Goal: Task Accomplishment & Management: Use online tool/utility

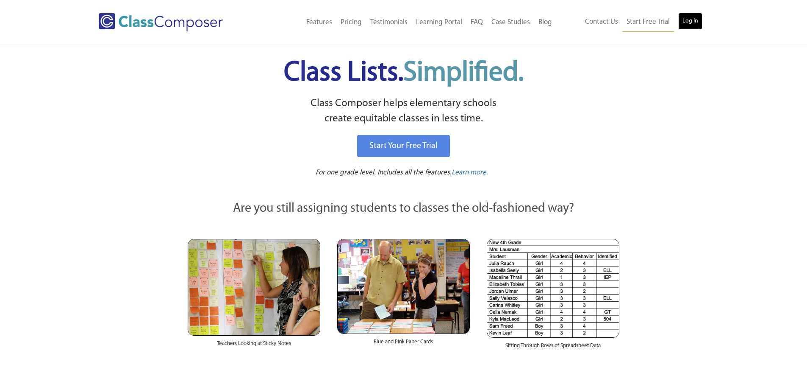
click at [683, 17] on link "Log In" at bounding box center [691, 21] width 24 height 17
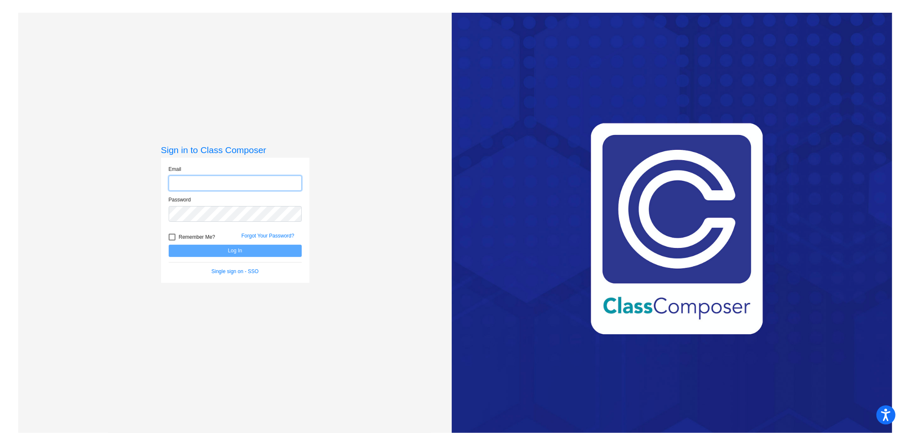
click at [273, 186] on input "email" at bounding box center [235, 183] width 133 height 16
type input "[EMAIL_ADDRESS][DOMAIN_NAME]"
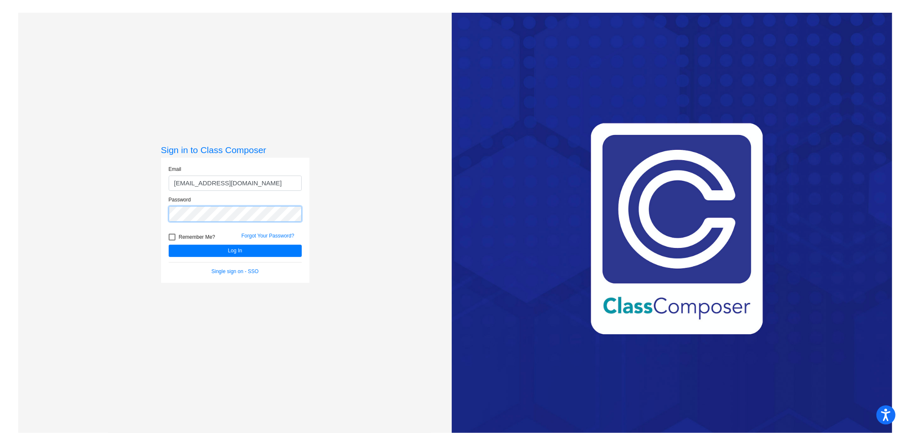
click at [169, 245] on button "Log In" at bounding box center [235, 251] width 133 height 12
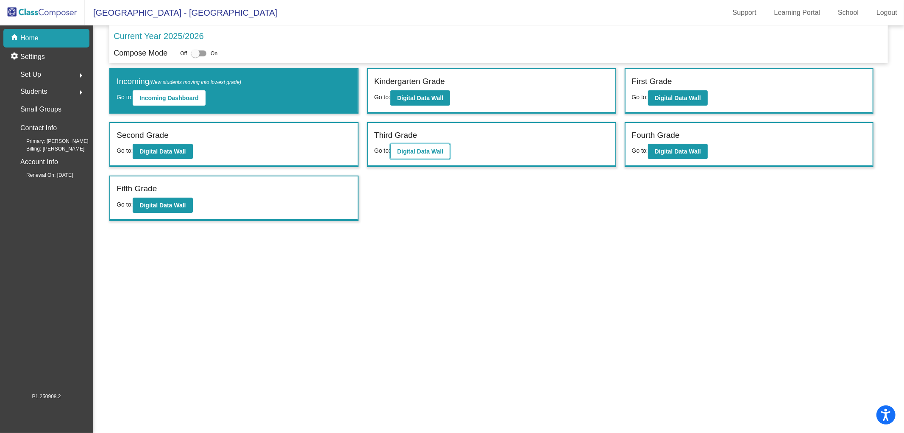
click at [431, 148] on b "Digital Data Wall" at bounding box center [420, 151] width 46 height 7
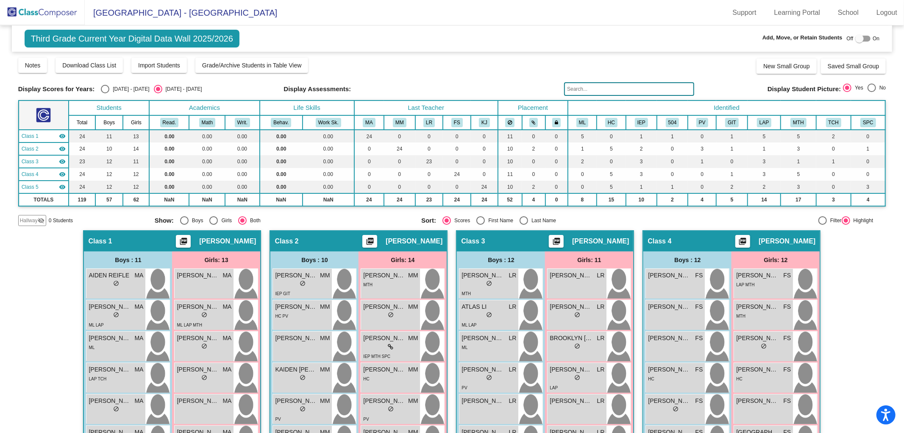
click at [108, 87] on div "Select an option" at bounding box center [105, 89] width 8 height 8
click at [105, 93] on input "[DATE] - [DATE]" at bounding box center [105, 93] width 0 height 0
radio input "true"
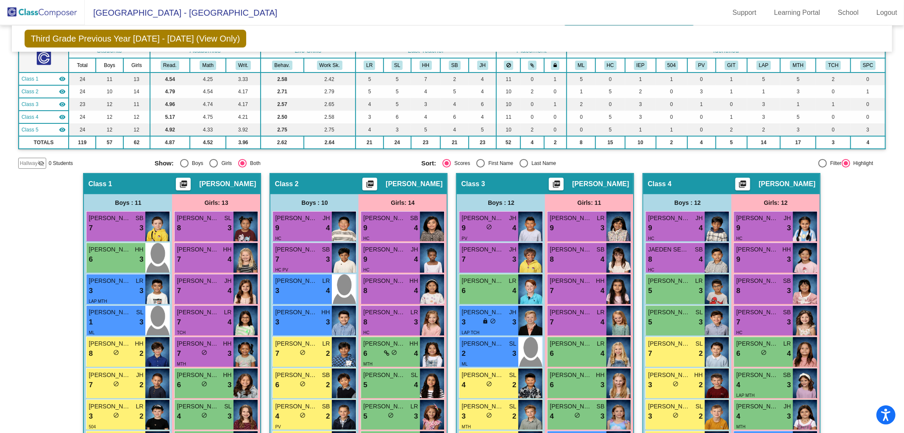
scroll to position [58, 0]
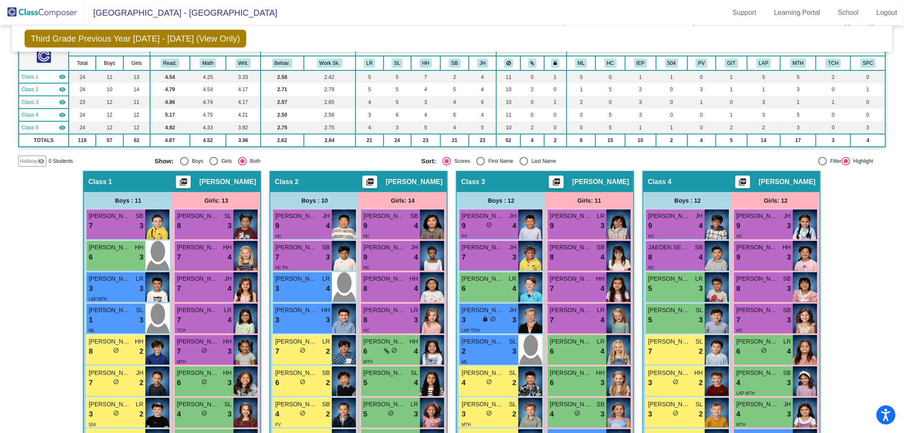
drag, startPoint x: 899, startPoint y: 71, endPoint x: 899, endPoint y: 77, distance: 5.5
click at [899, 77] on mat-sidenav-content "Third Grade Previous Year [DATE] - [DATE] (View Only) Add, Move, or Retain Stud…" at bounding box center [452, 228] width 904 height 407
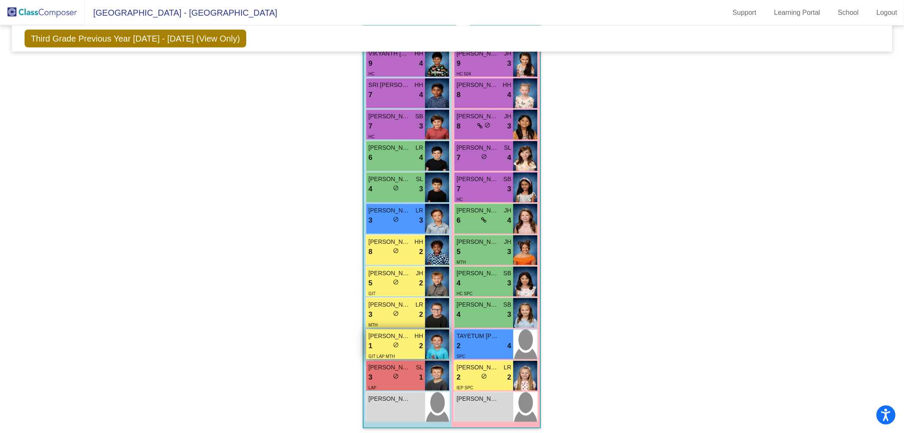
scroll to position [0, 0]
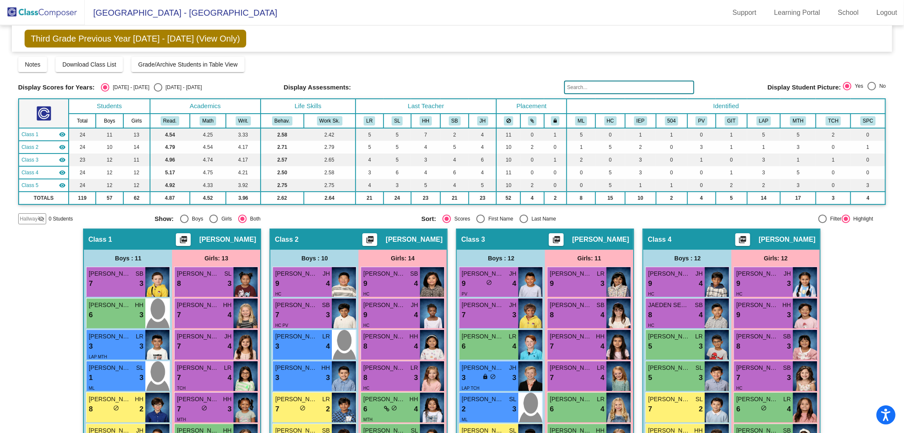
click at [40, 8] on img at bounding box center [42, 12] width 85 height 25
